Goal: Task Accomplishment & Management: Complete application form

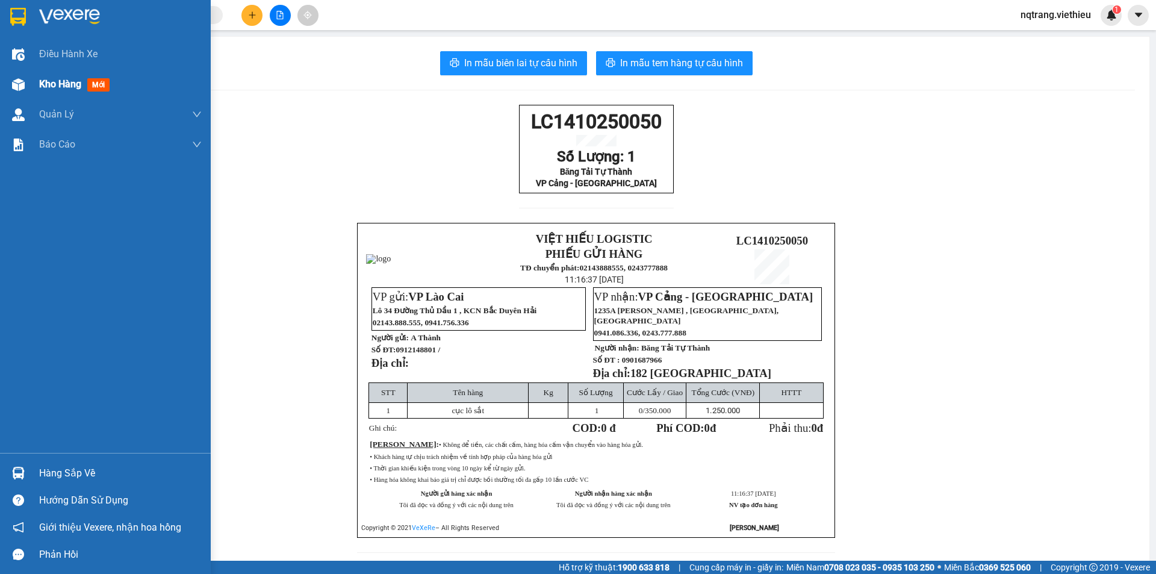
click at [69, 83] on span "Kho hàng" at bounding box center [60, 83] width 42 height 11
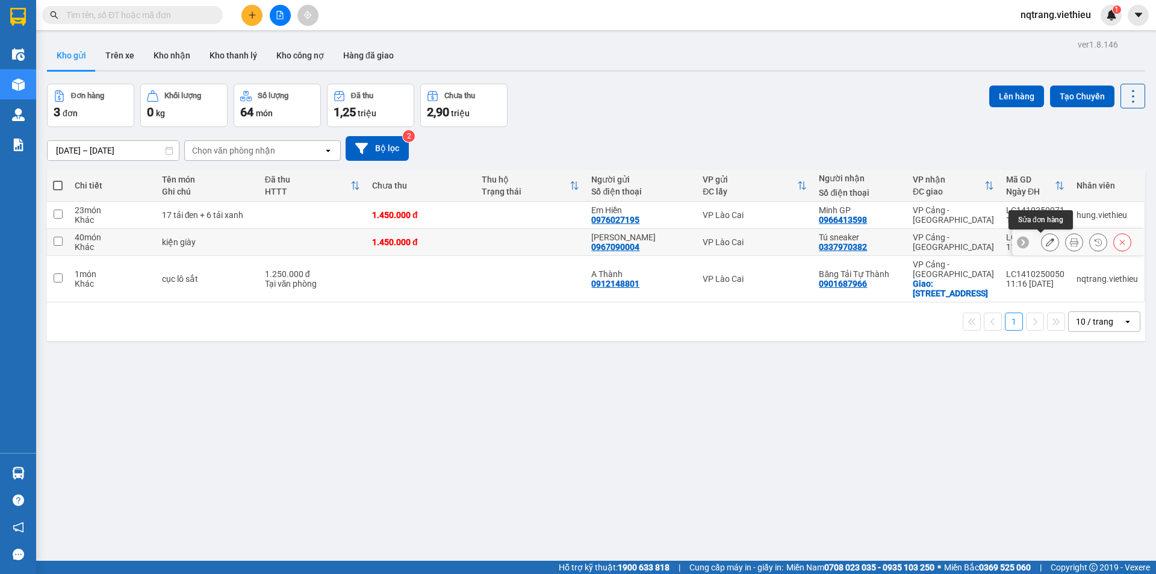
click at [1046, 244] on icon at bounding box center [1050, 242] width 8 height 8
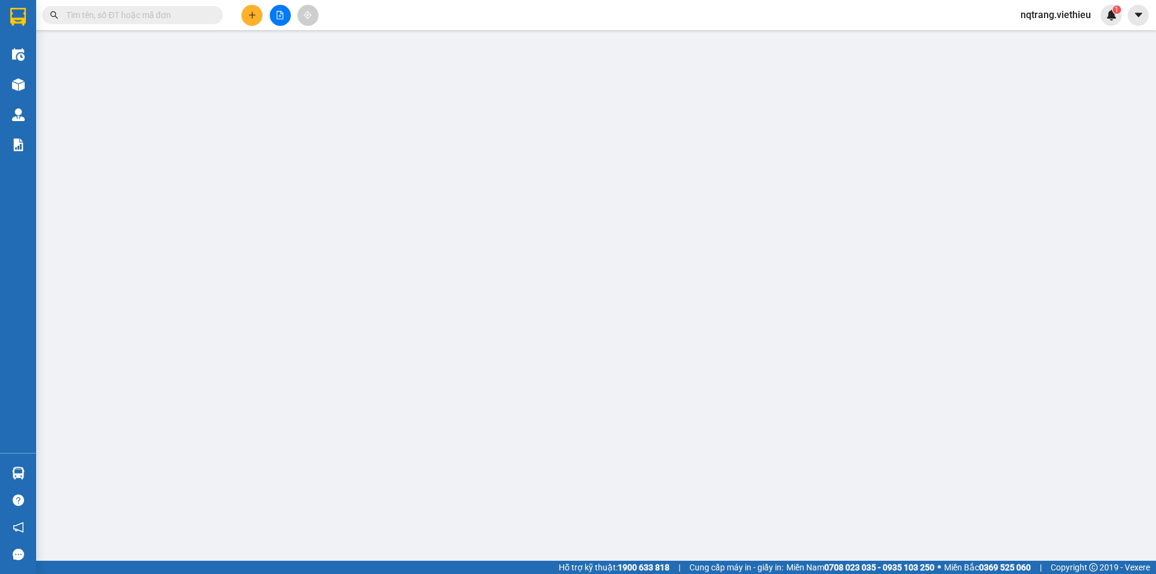
type input "0967090004"
type input "[PERSON_NAME]"
type input "0337970382"
type input "Tú sneaker"
type input "0"
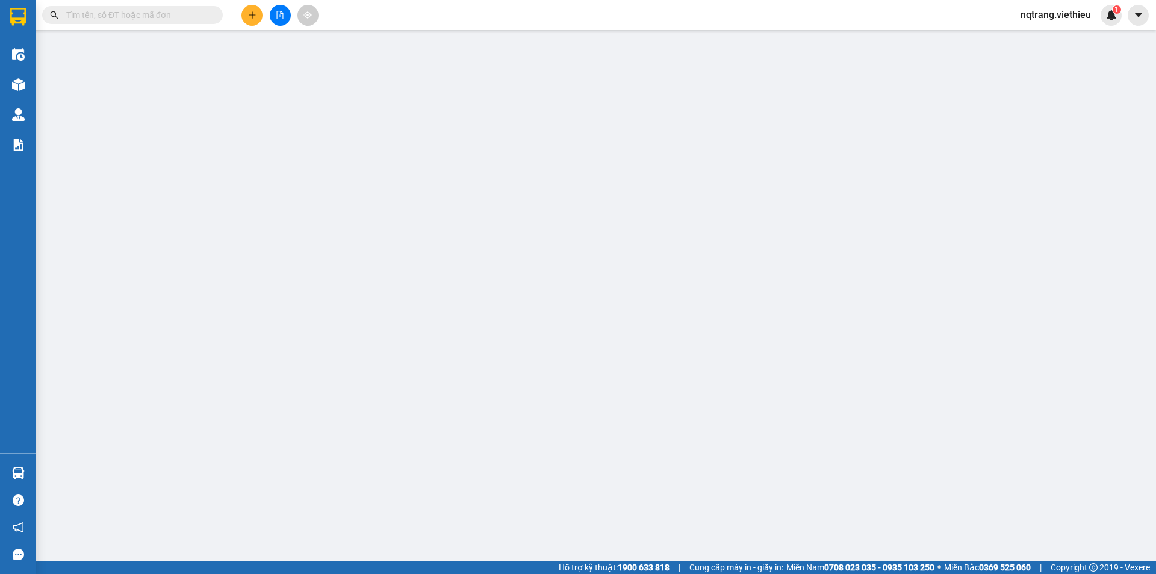
type input "1.450.000"
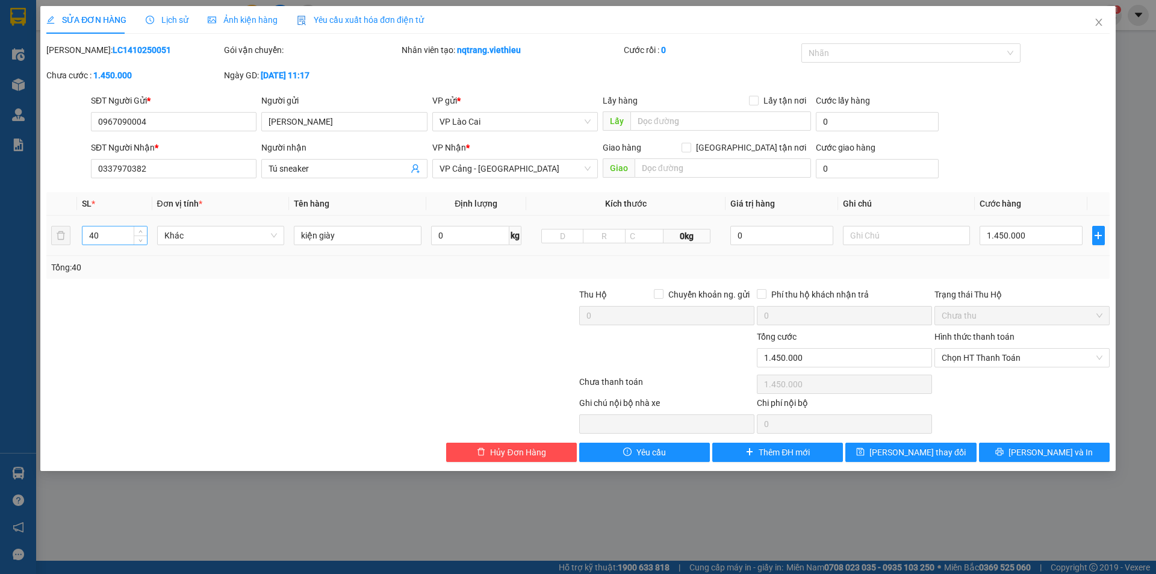
click at [125, 235] on input "40" at bounding box center [115, 235] width 64 height 18
type input "41"
click at [358, 237] on input "kiện giày" at bounding box center [358, 235] width 128 height 19
type input "kiện giày + 1 bịch giấy vỏ hộp"
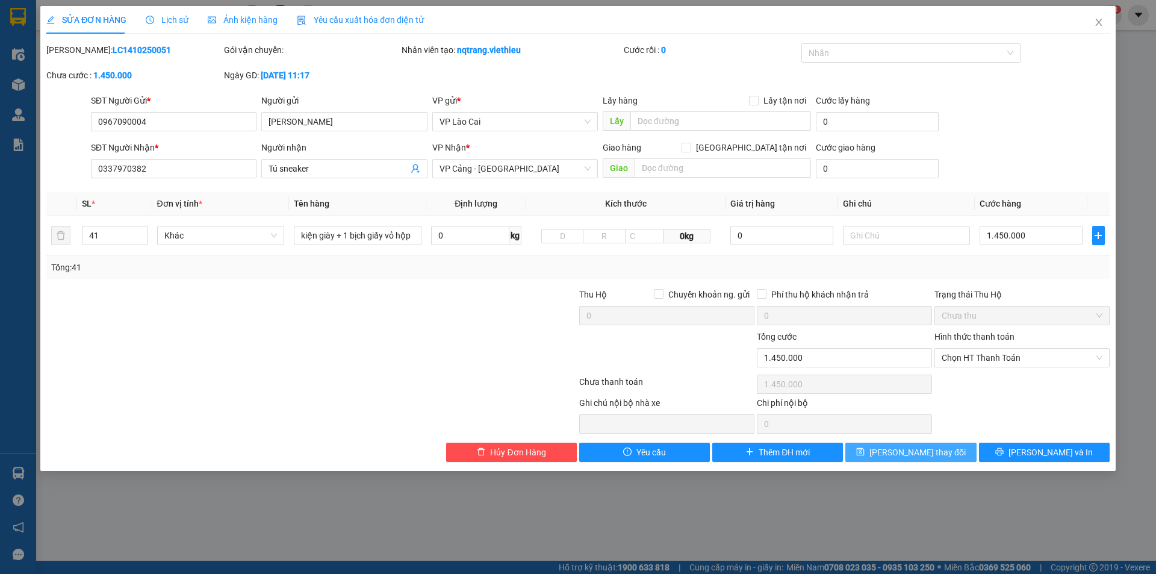
click at [941, 453] on span "[PERSON_NAME] thay đổi" at bounding box center [918, 452] width 96 height 13
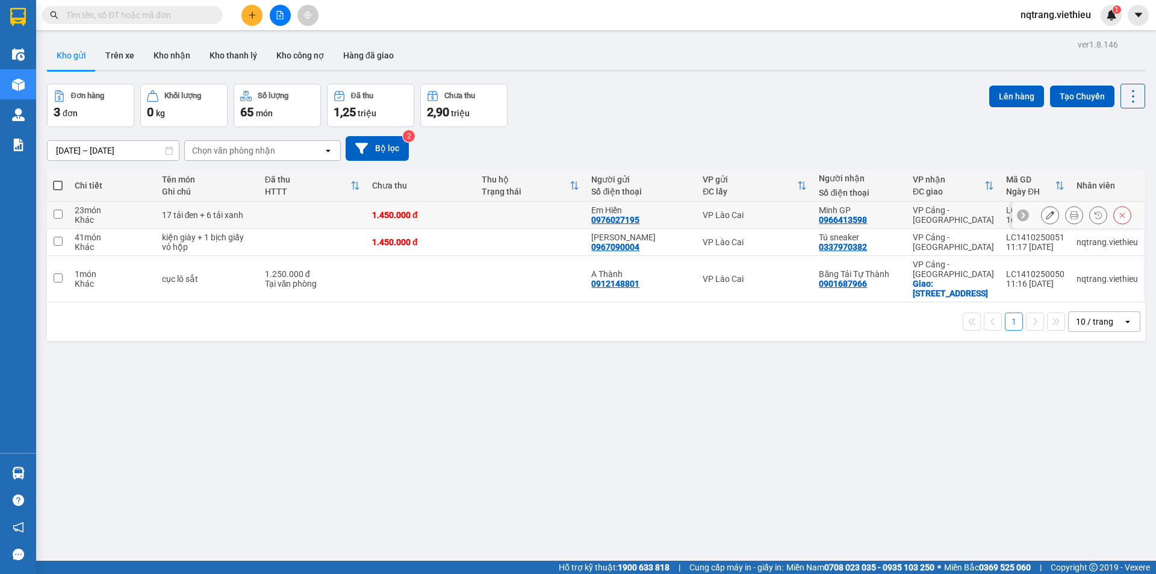
click at [873, 218] on div "Minh GP 0966413598" at bounding box center [860, 214] width 82 height 19
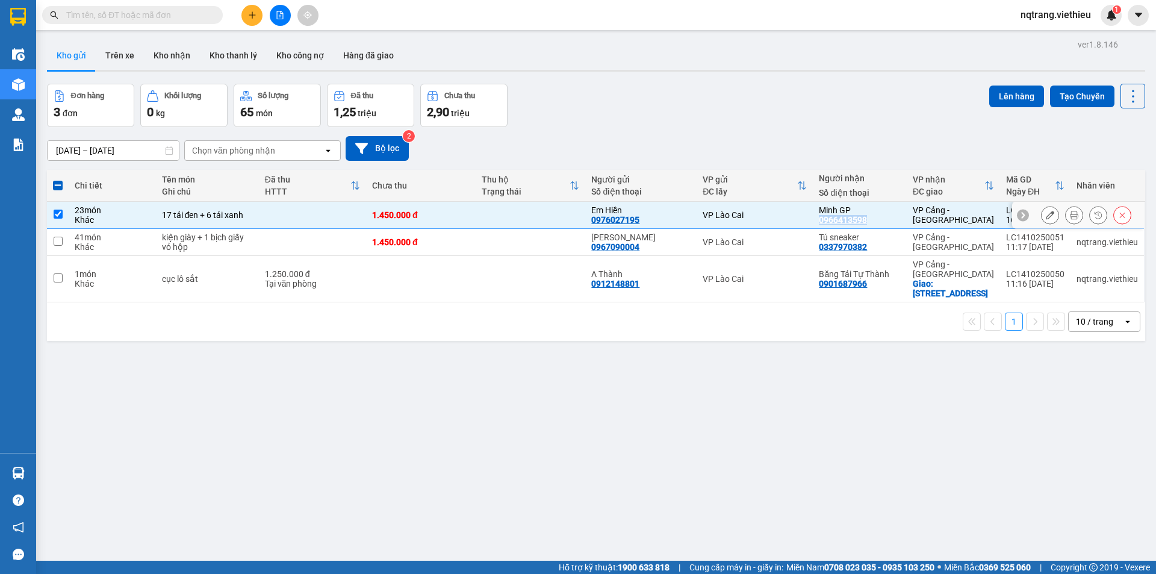
drag, startPoint x: 867, startPoint y: 219, endPoint x: 818, endPoint y: 223, distance: 49.6
click at [819, 223] on div "Minh GP 0966413598" at bounding box center [860, 214] width 82 height 19
checkbox input "false"
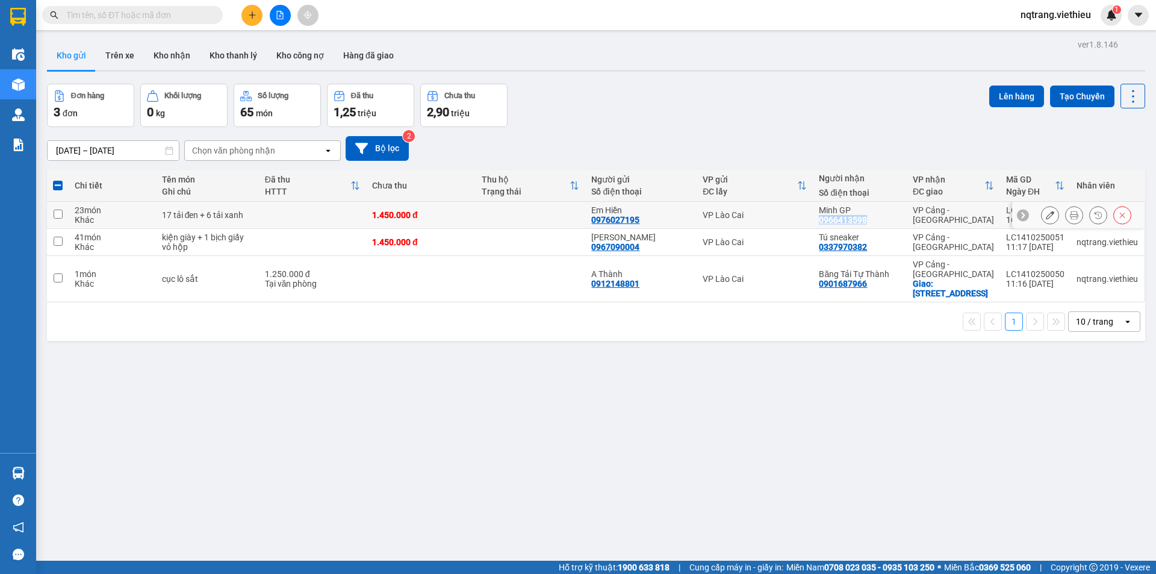
copy div "0966413598"
click at [140, 4] on div "Kết quả tìm kiếm ( 0 ) Bộ lọc Ngày tạo đơn gần nhất No Data nqtrang.viethieu 1" at bounding box center [578, 15] width 1156 height 30
click at [171, 19] on input "text" at bounding box center [137, 14] width 142 height 13
paste input "0966413598"
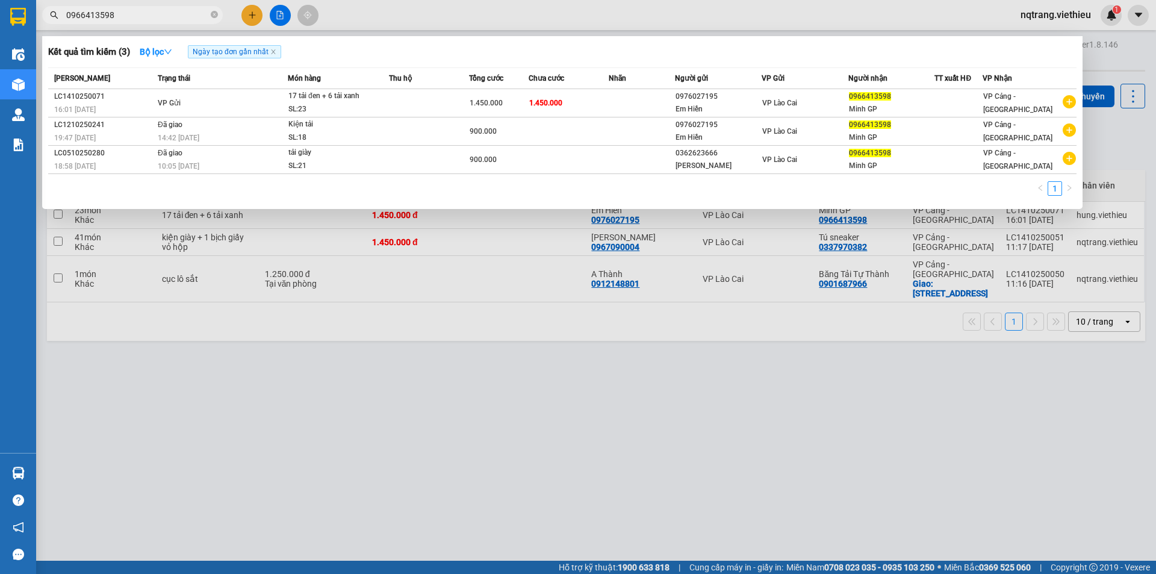
type input "0966413598"
click at [489, 486] on div at bounding box center [578, 287] width 1156 height 574
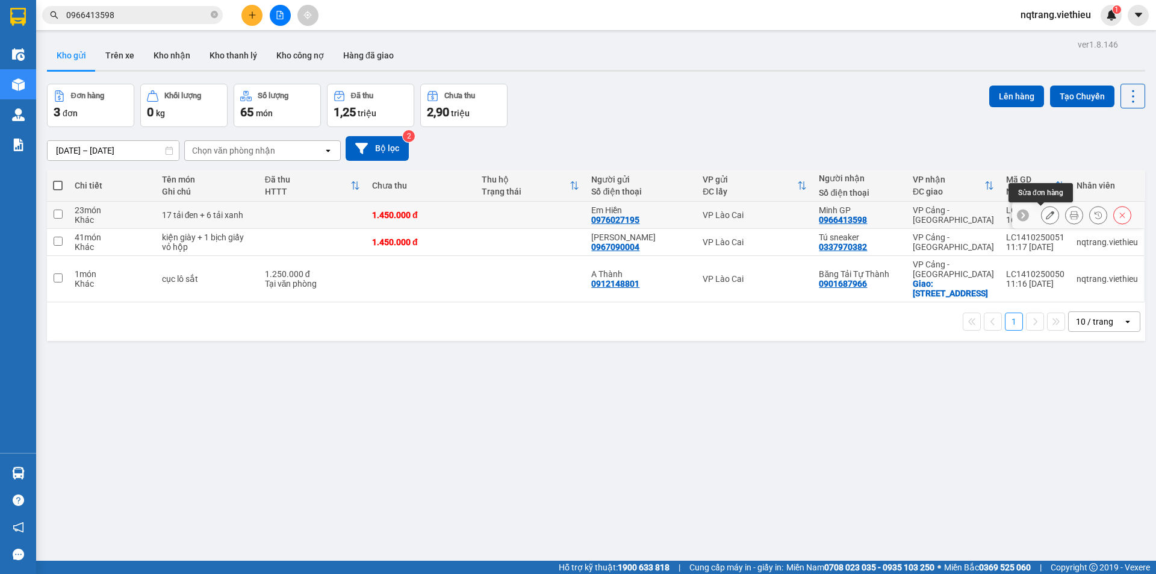
click at [1048, 216] on button at bounding box center [1050, 215] width 17 height 21
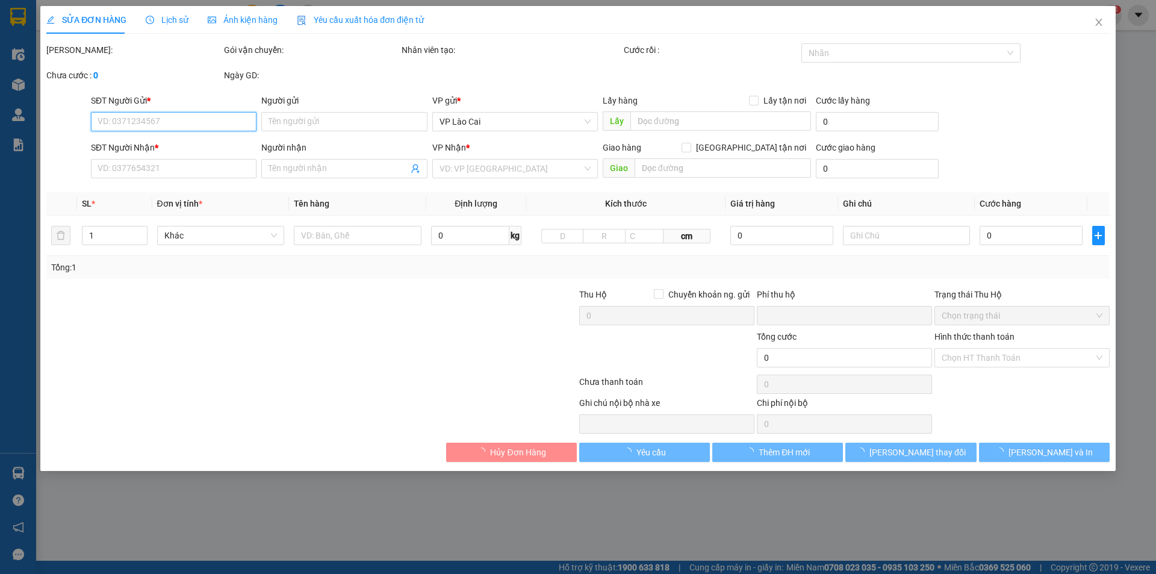
type input "0976027195"
type input "Em Hiền"
type input "0966413598"
type input "Minh GP"
type input "0"
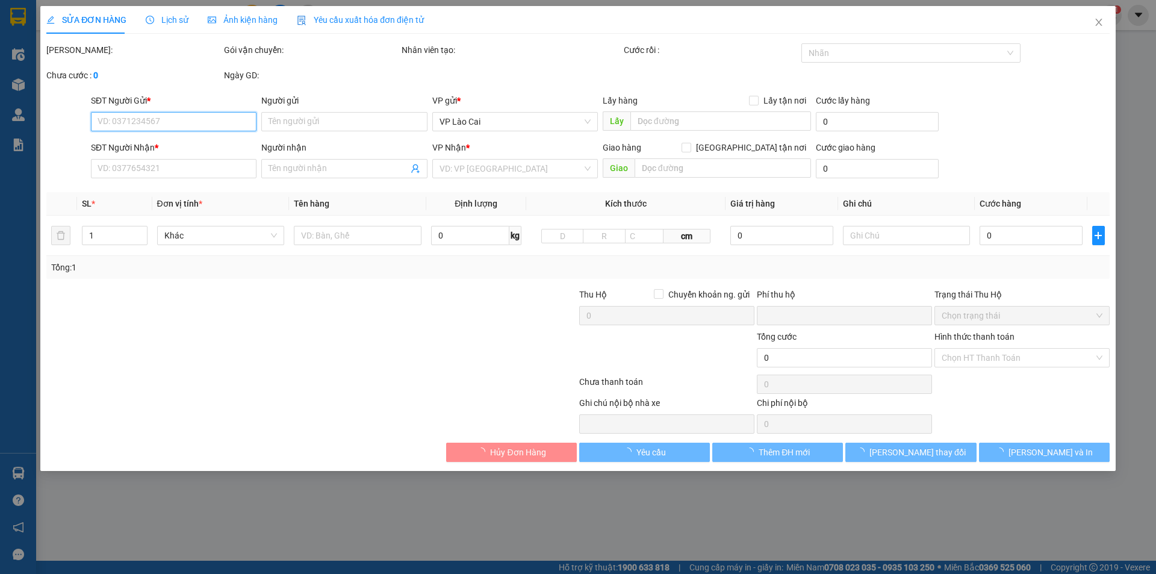
type input "1.450.000"
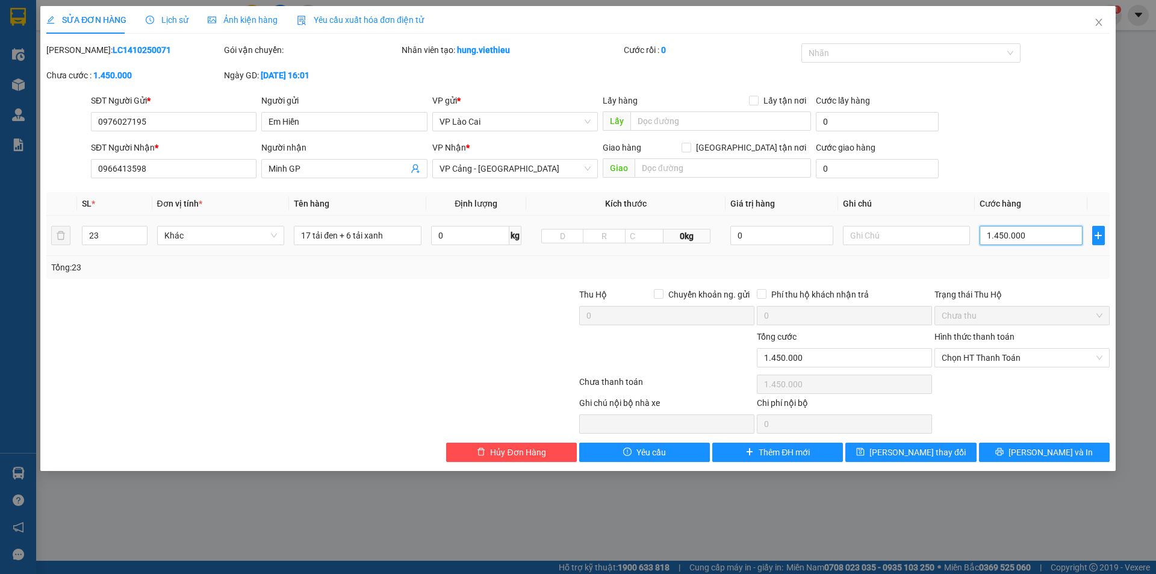
click at [1048, 232] on input "1.450.000" at bounding box center [1031, 235] width 102 height 19
type input "1"
type input "16"
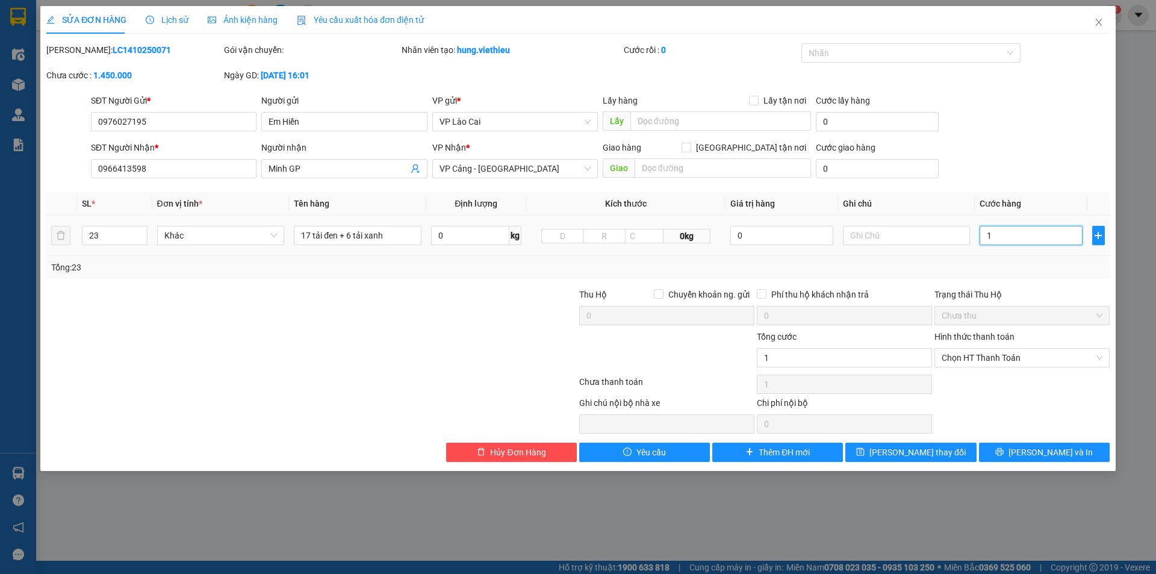
type input "16"
type input "161"
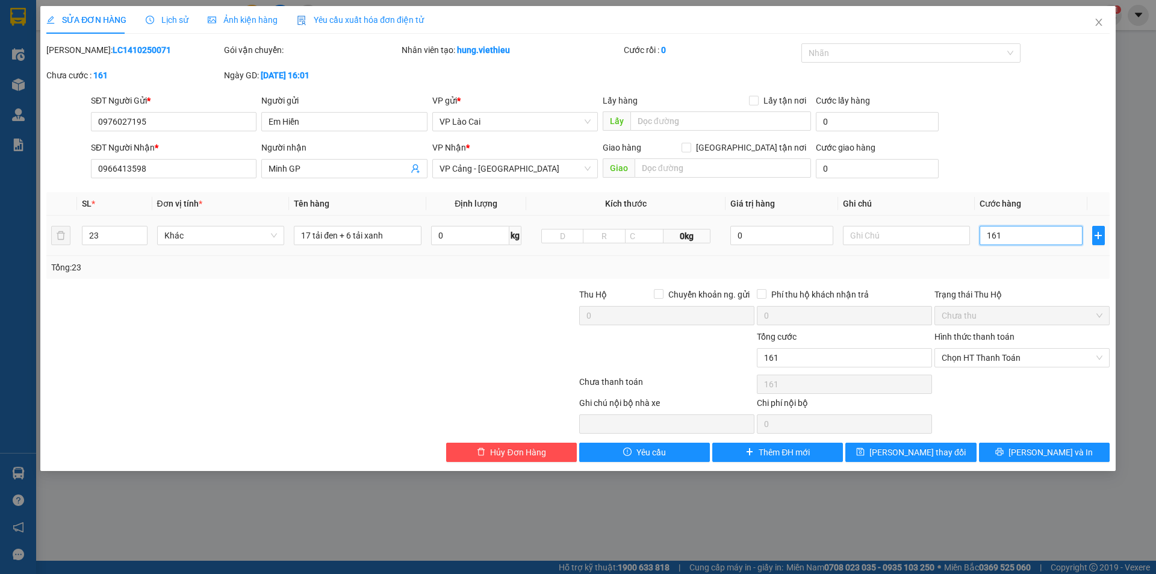
type input "1.610"
type input "16.100"
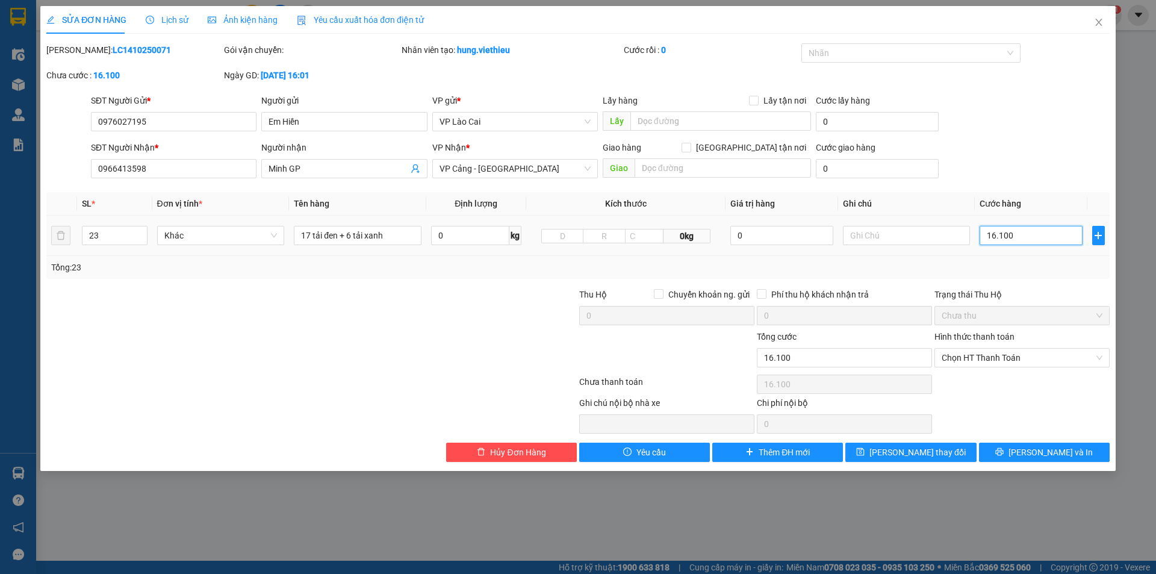
type input "161.000"
type input "1.610.000"
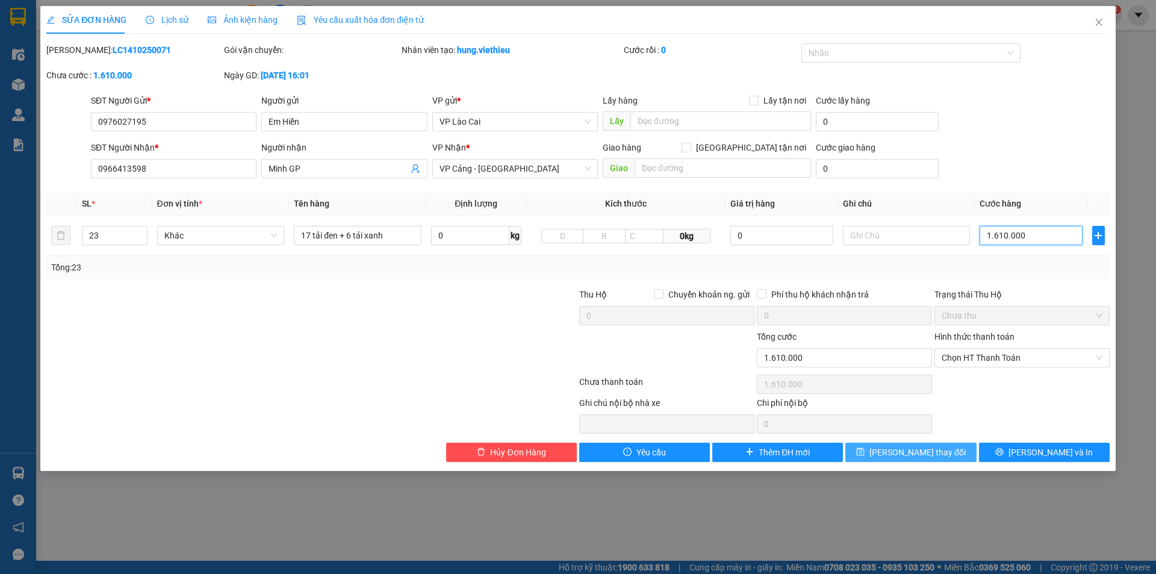
type input "1.610.000"
click at [923, 449] on span "[PERSON_NAME] thay đổi" at bounding box center [918, 452] width 96 height 13
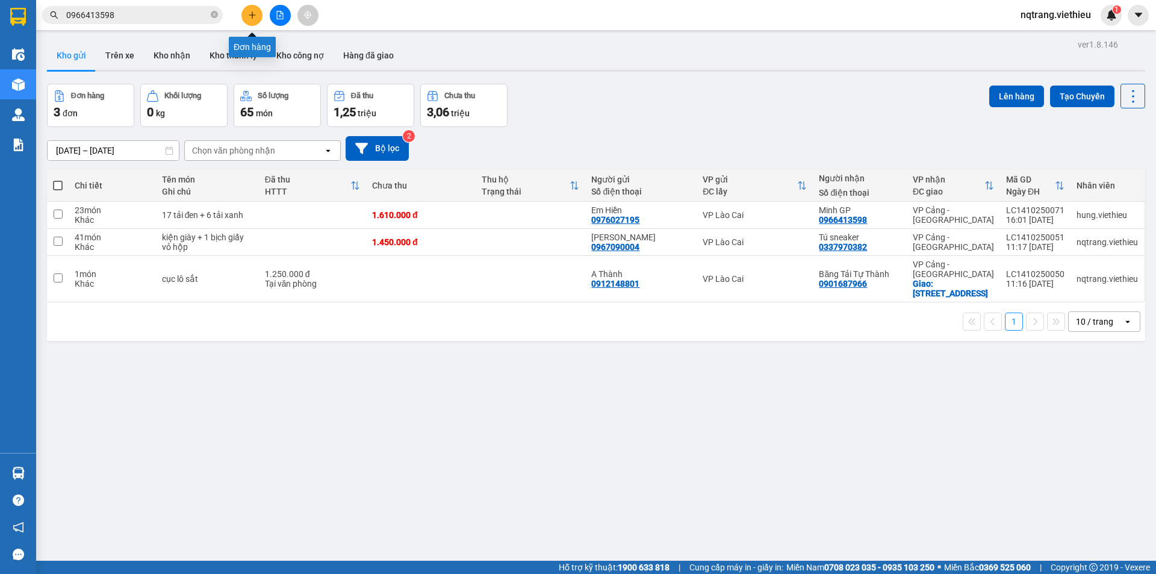
click at [251, 14] on icon "plus" at bounding box center [252, 15] width 8 height 8
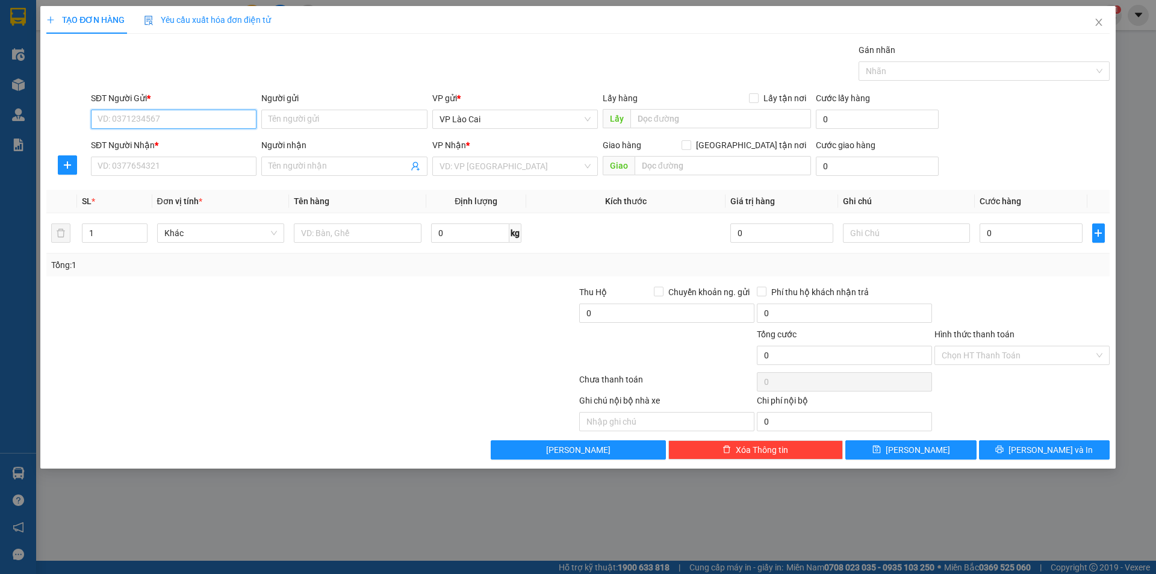
click at [243, 119] on input "SĐT Người Gửi *" at bounding box center [174, 119] width 166 height 19
type input "0974564244"
click at [353, 125] on input "Người gửi" at bounding box center [344, 119] width 166 height 19
type input "[PERSON_NAME]"
click at [207, 167] on input "SĐT Người Nhận *" at bounding box center [174, 166] width 166 height 19
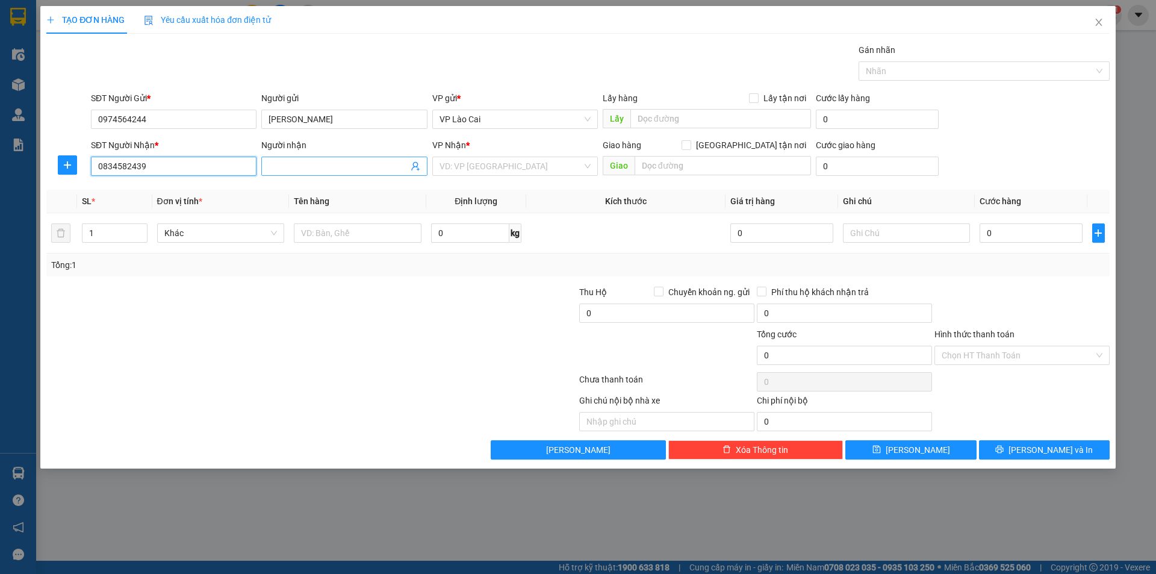
type input "0834582439"
click at [344, 162] on input "Người nhận" at bounding box center [338, 166] width 139 height 13
type input "VP Thúy Nga"
click at [503, 159] on input "search" at bounding box center [511, 166] width 143 height 18
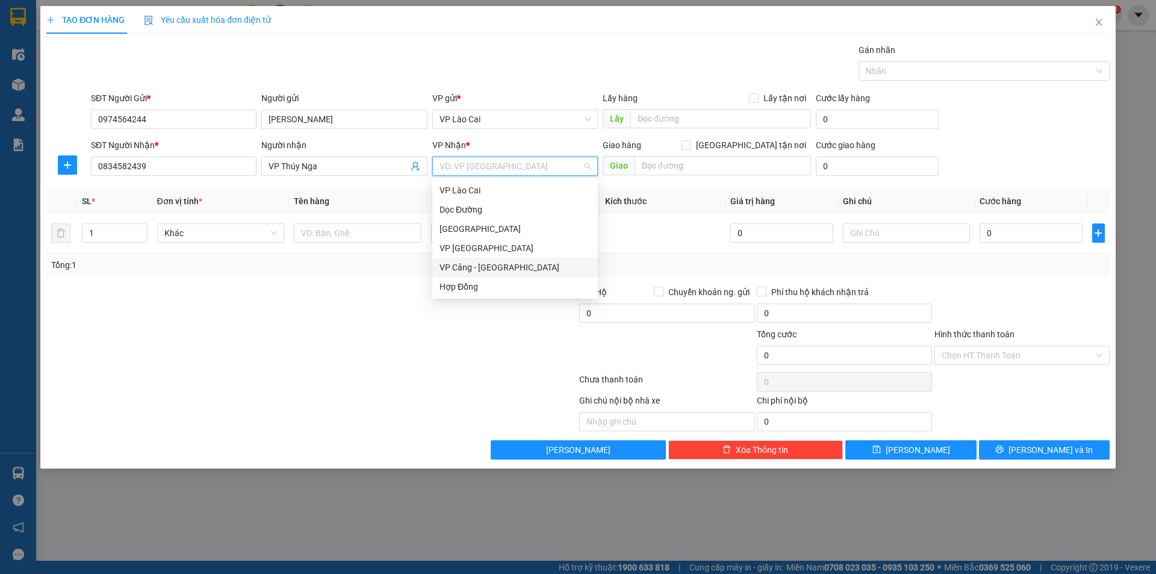
click at [460, 267] on div "VP Cảng - [GEOGRAPHIC_DATA]" at bounding box center [515, 267] width 151 height 13
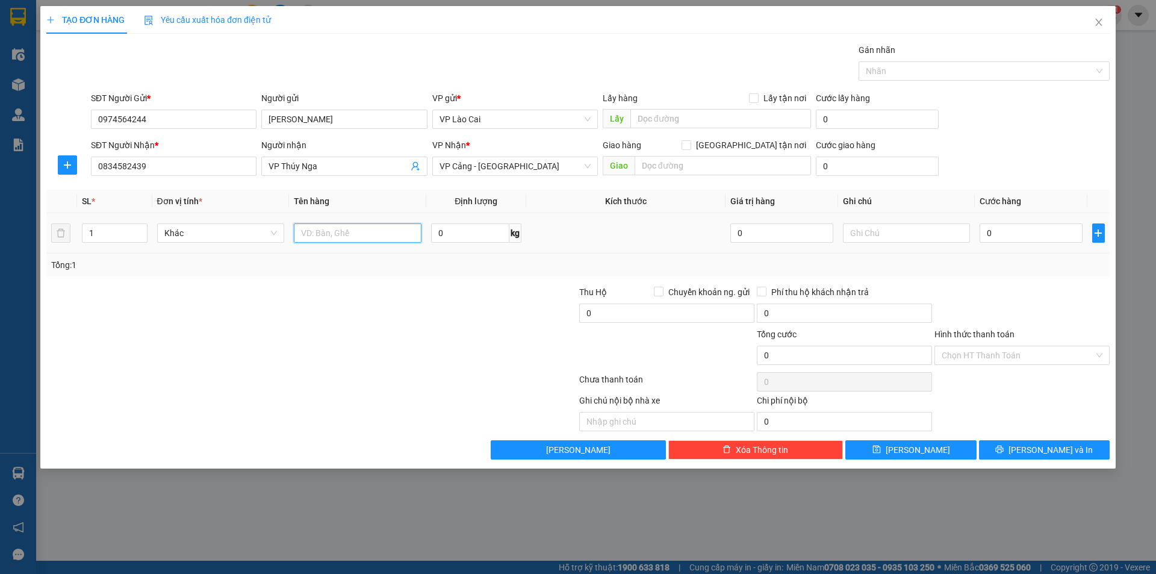
click at [402, 238] on input "text" at bounding box center [358, 232] width 128 height 19
type input "lốc máy"
click at [1043, 232] on input "0" at bounding box center [1031, 232] width 102 height 19
type input "2"
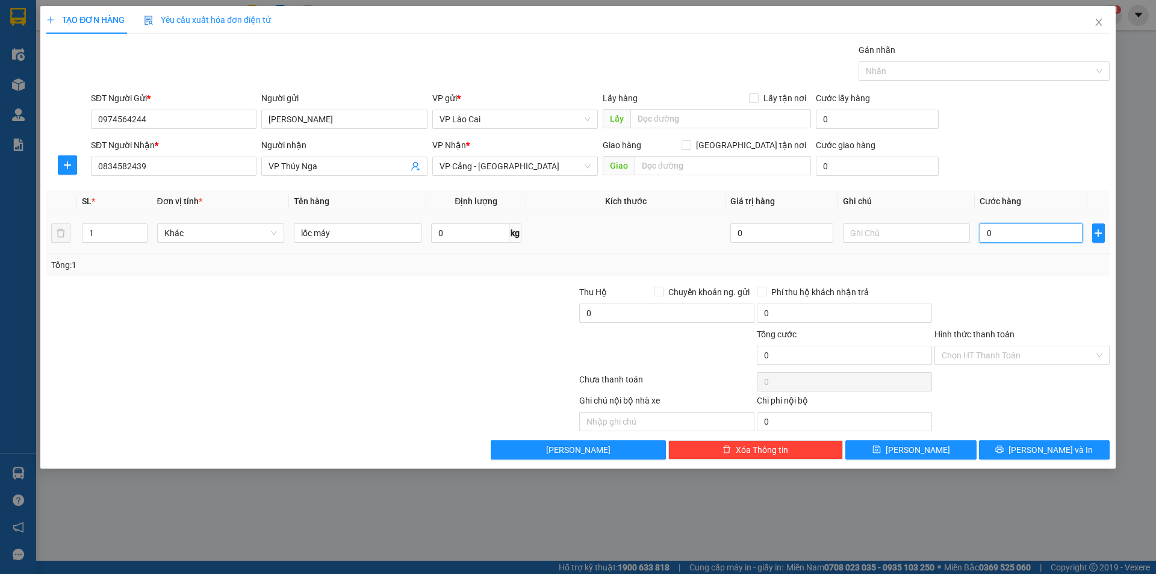
type input "2"
type input "20"
type input "200"
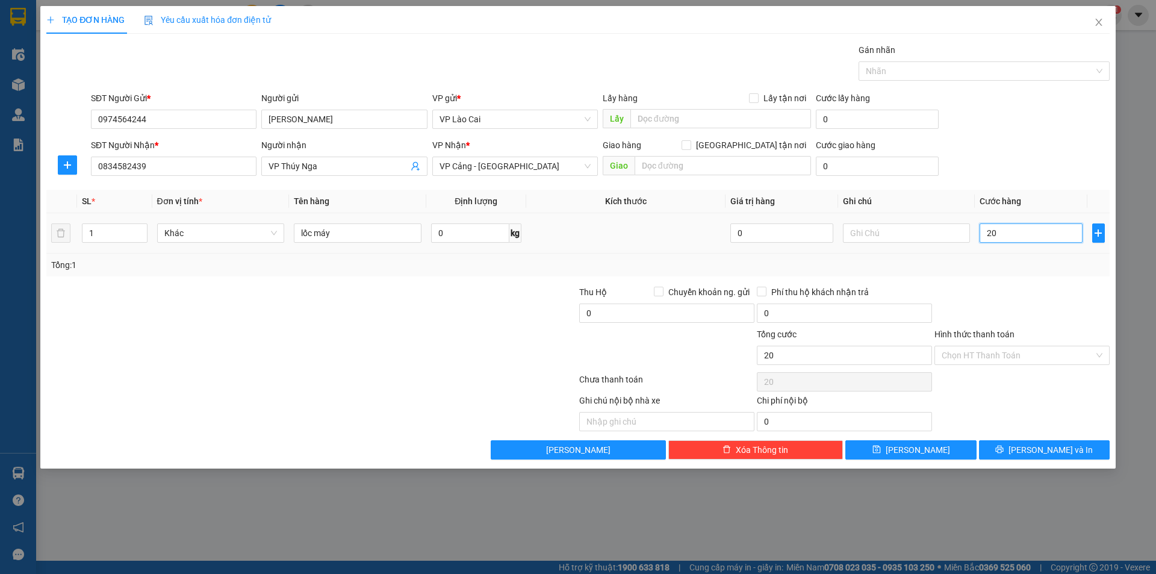
type input "200"
type input "2.000"
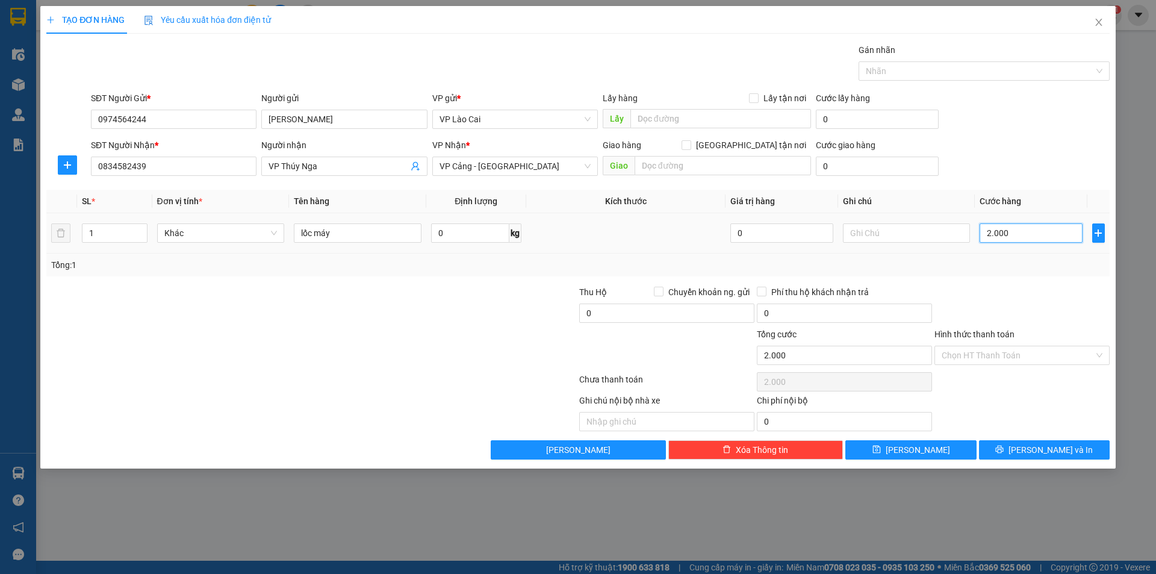
type input "20.000"
type input "200.000"
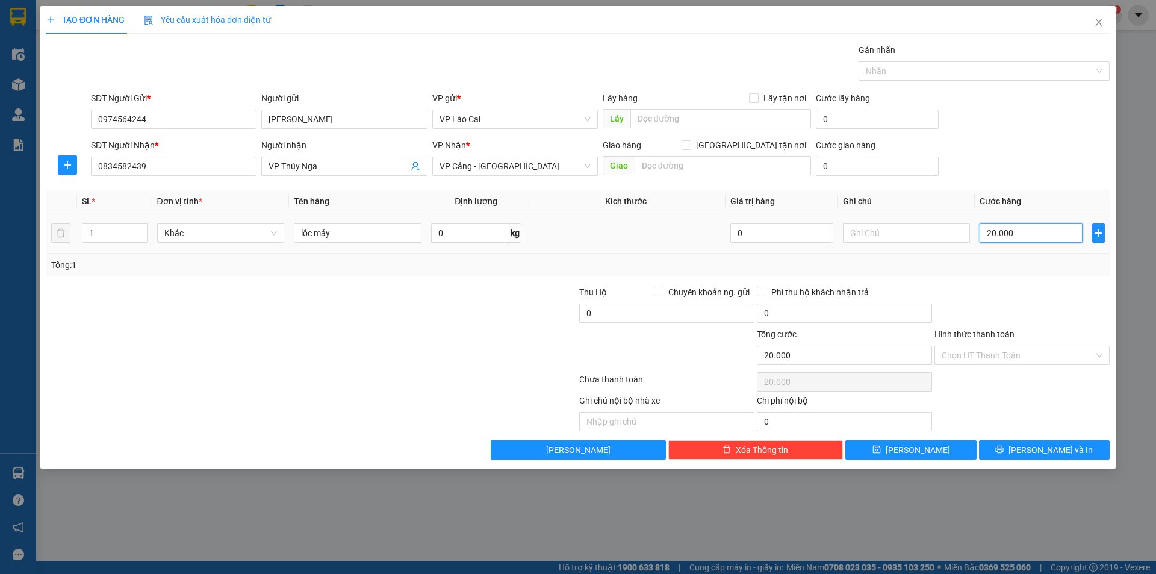
type input "200.000"
click at [985, 352] on input "Hình thức thanh toán" at bounding box center [1018, 355] width 152 height 18
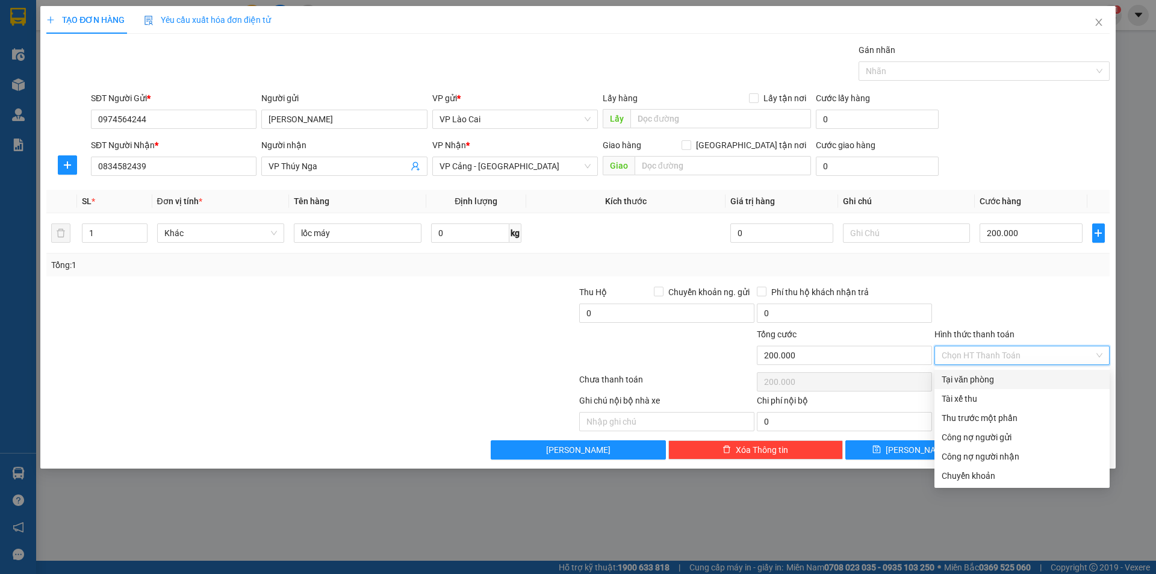
click at [979, 378] on div "Tại văn phòng" at bounding box center [1022, 379] width 161 height 13
type input "0"
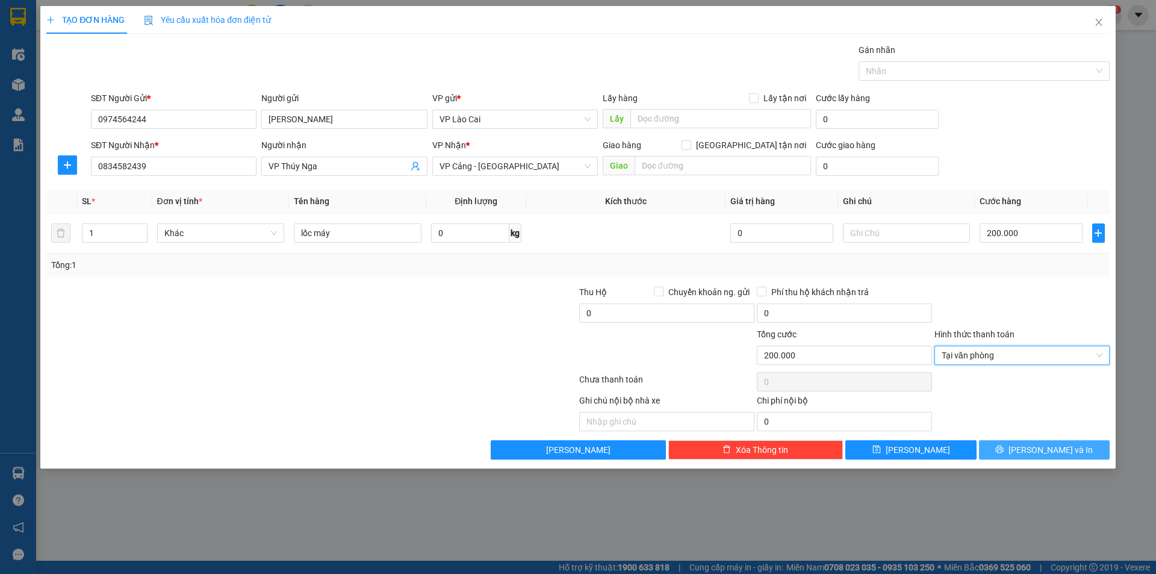
click at [1047, 451] on span "[PERSON_NAME] và In" at bounding box center [1051, 449] width 84 height 13
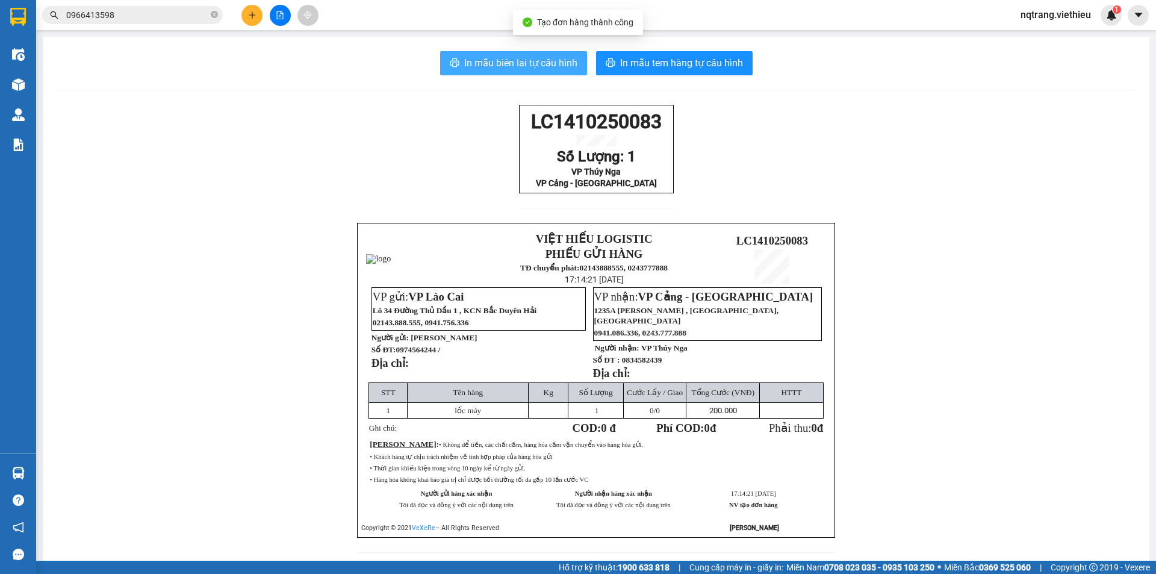
click at [537, 62] on span "In mẫu biên lai tự cấu hình" at bounding box center [520, 62] width 113 height 15
click at [541, 63] on span "In mẫu biên lai tự cấu hình" at bounding box center [520, 62] width 113 height 15
